Goal: Find specific page/section: Find specific page/section

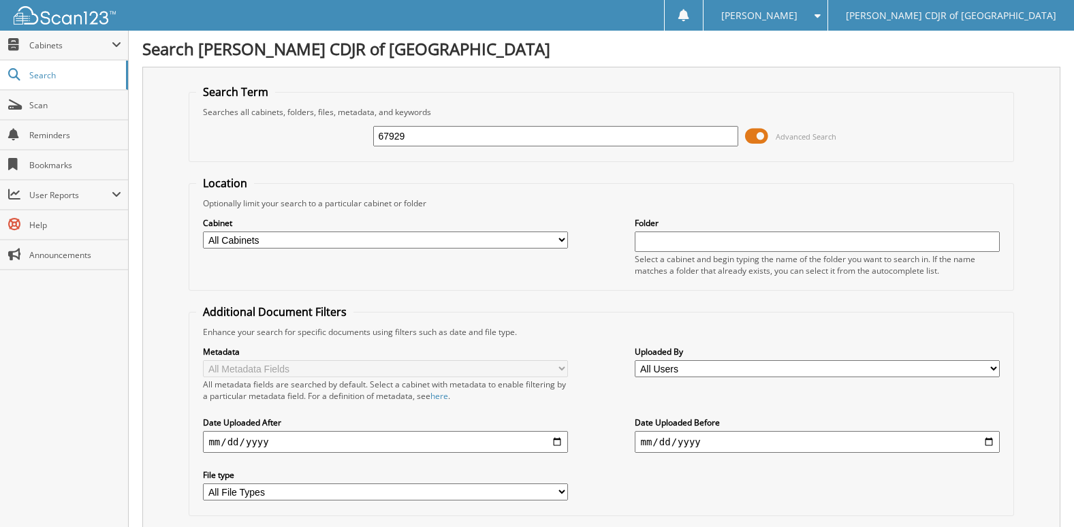
type input "67929"
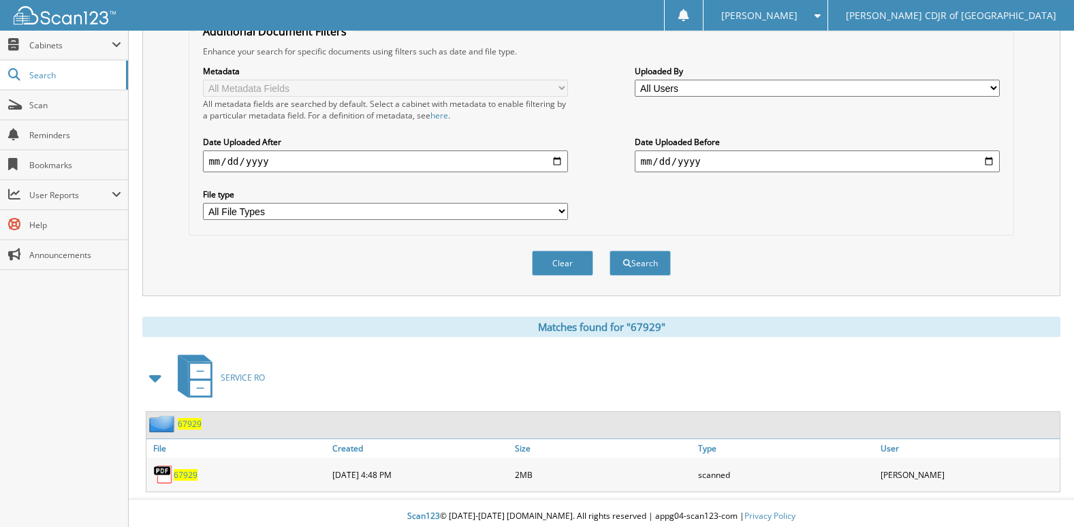
scroll to position [287, 0]
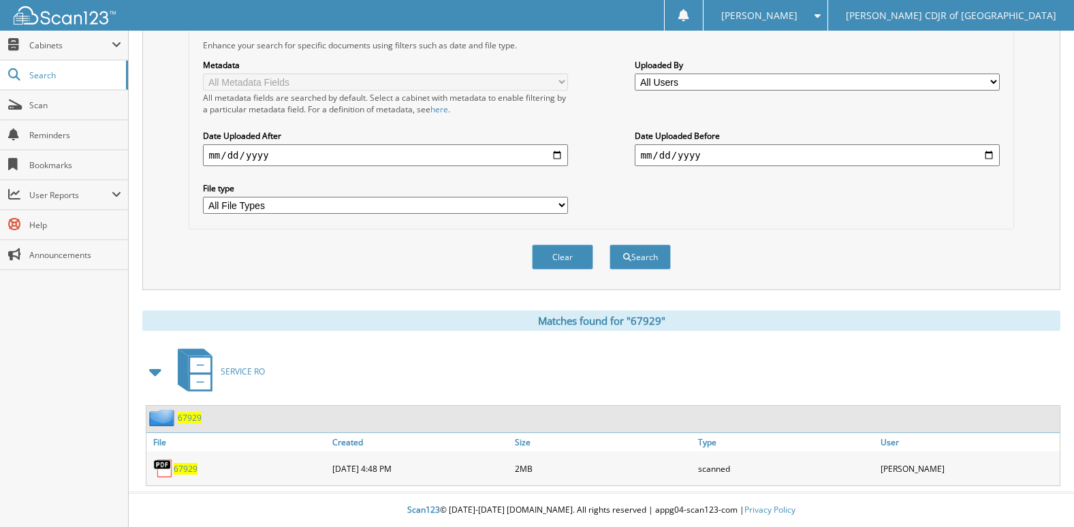
click at [183, 470] on span "67929" at bounding box center [186, 469] width 24 height 12
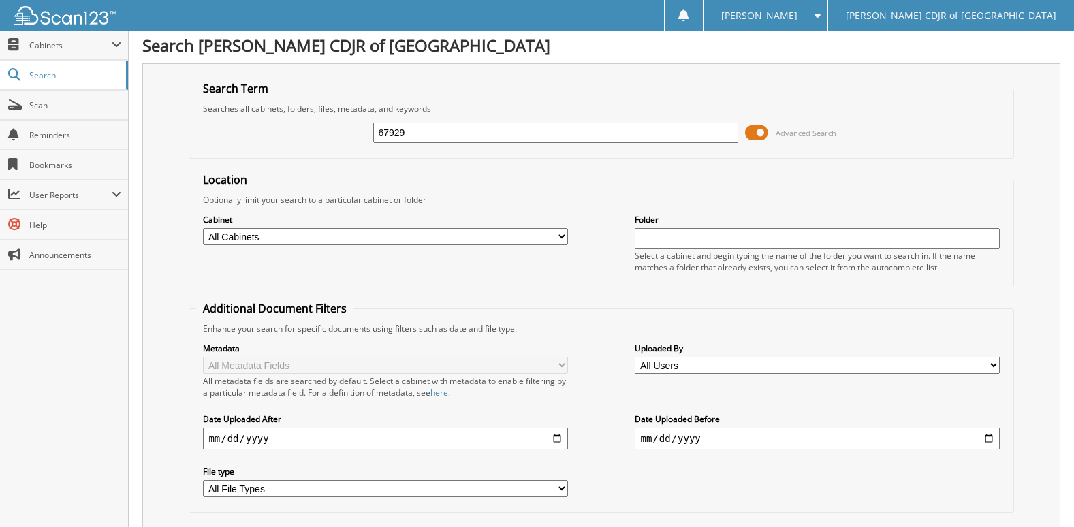
scroll to position [0, 0]
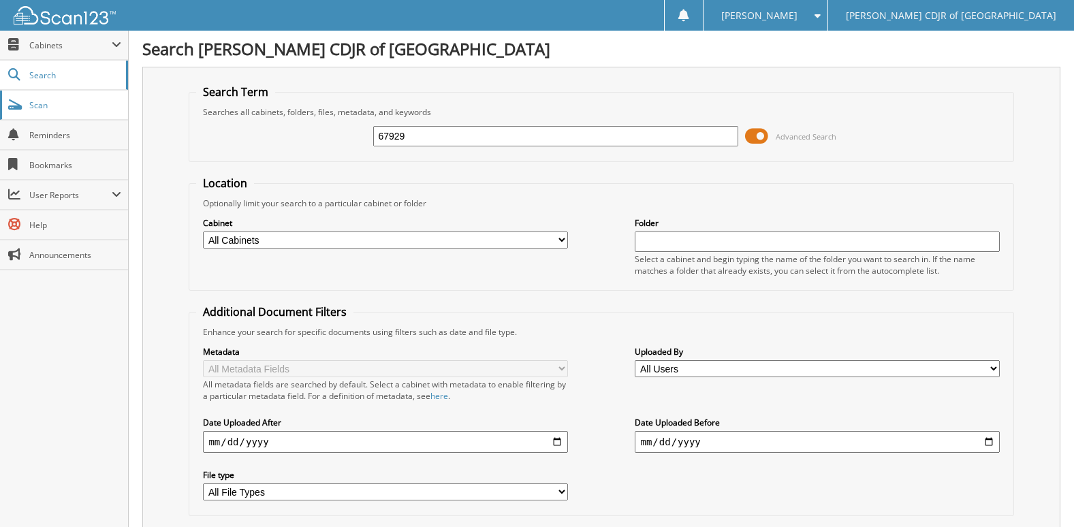
click at [60, 106] on span "Scan" at bounding box center [75, 105] width 92 height 12
